Goal: Navigation & Orientation: Find specific page/section

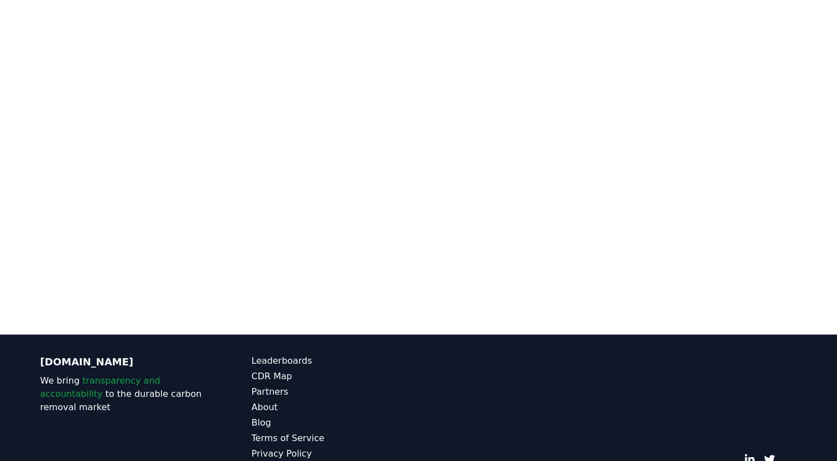
scroll to position [743, 0]
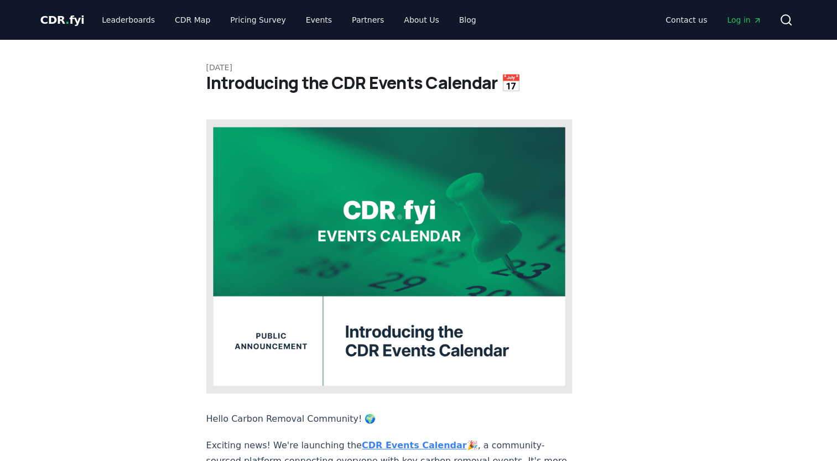
drag, startPoint x: 0, startPoint y: 0, endPoint x: 367, endPoint y: 408, distance: 549.3
click at [367, 440] on strong "CDR Events Calendar" at bounding box center [414, 445] width 105 height 11
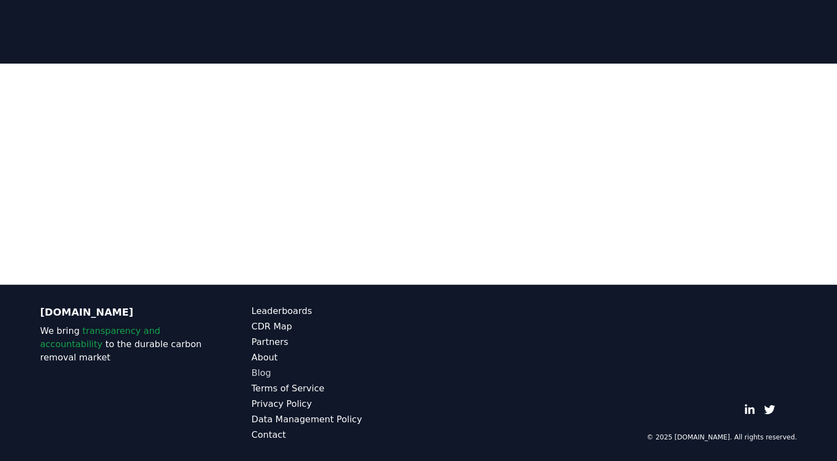
scroll to position [195, 0]
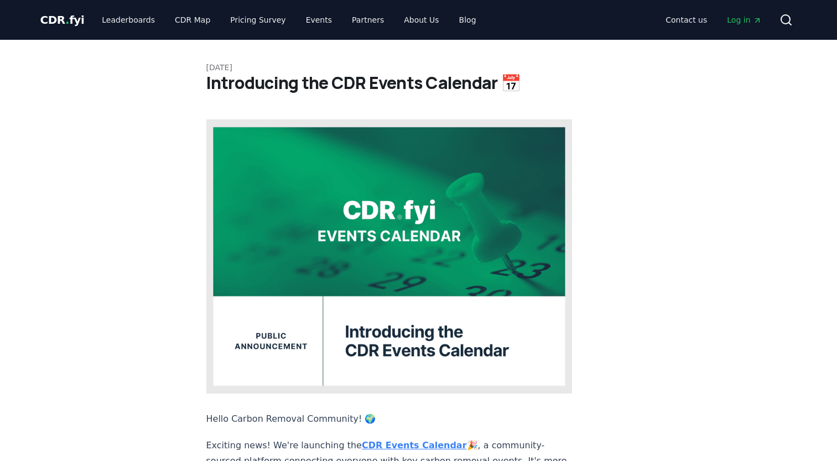
scroll to position [221, 0]
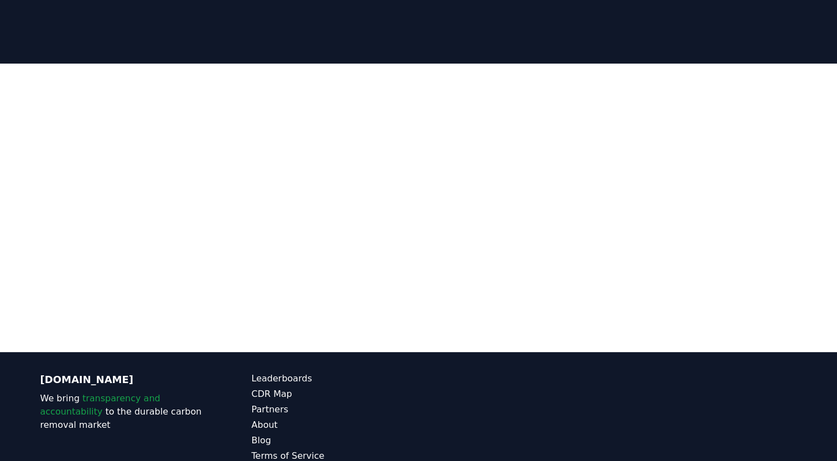
scroll to position [195, 0]
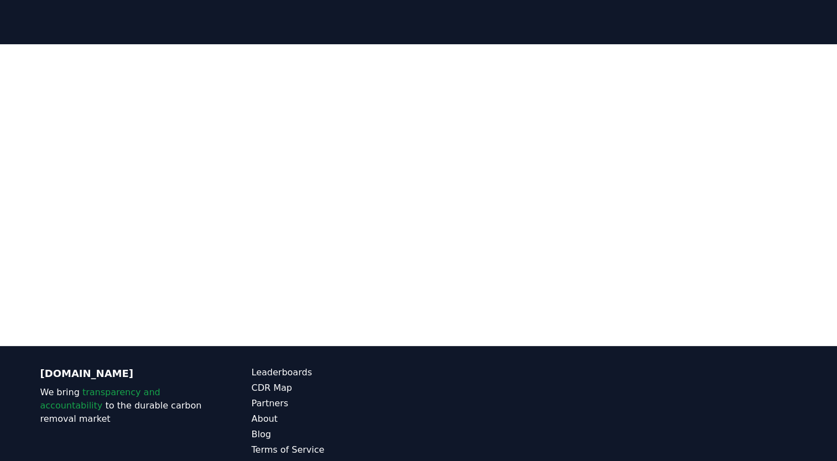
click at [699, 414] on div "© 2025 [DOMAIN_NAME]. All rights reserved." at bounding box center [630, 434] width 334 height 137
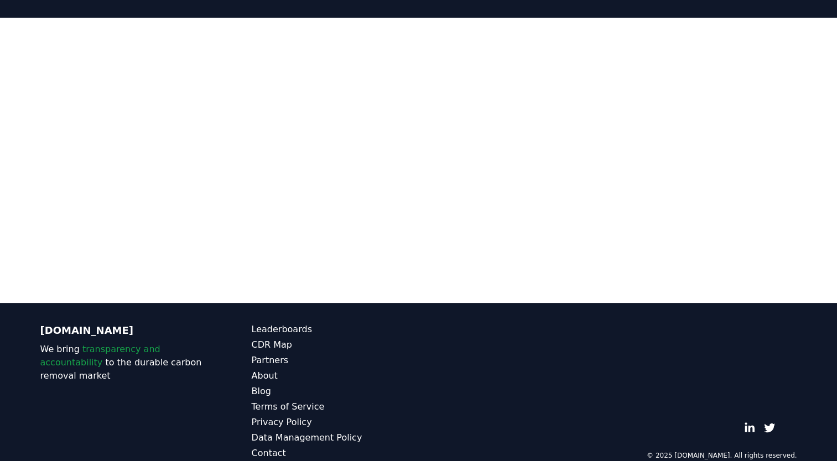
scroll to position [240, 0]
